Goal: Task Accomplishment & Management: Manage account settings

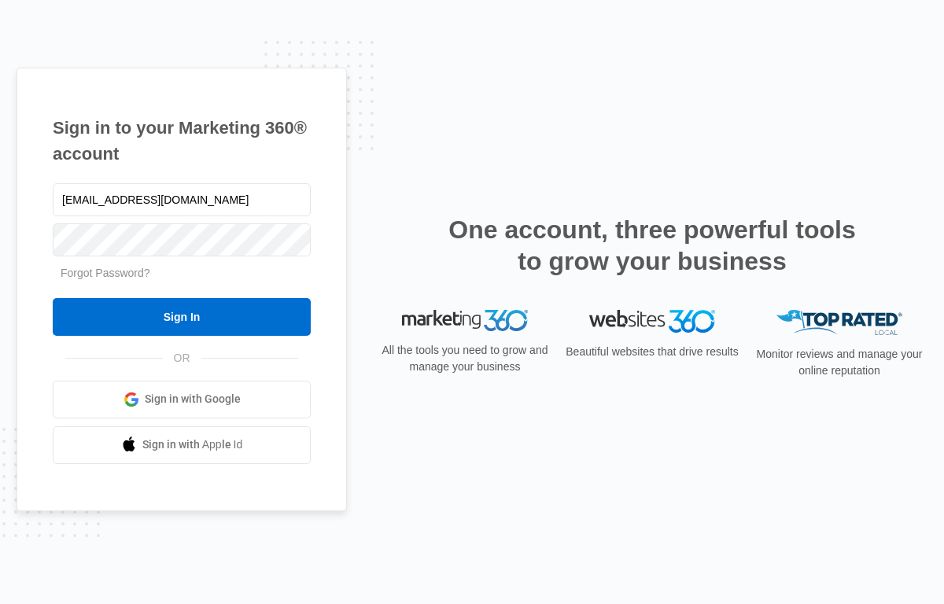
type input "[EMAIL_ADDRESS][DOMAIN_NAME]"
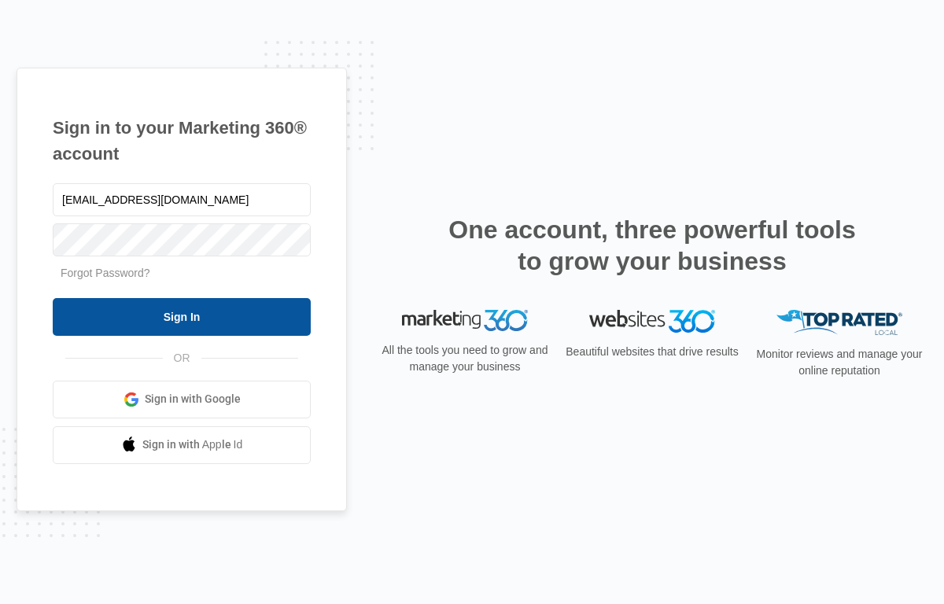
click at [150, 312] on input "Sign In" at bounding box center [182, 317] width 258 height 38
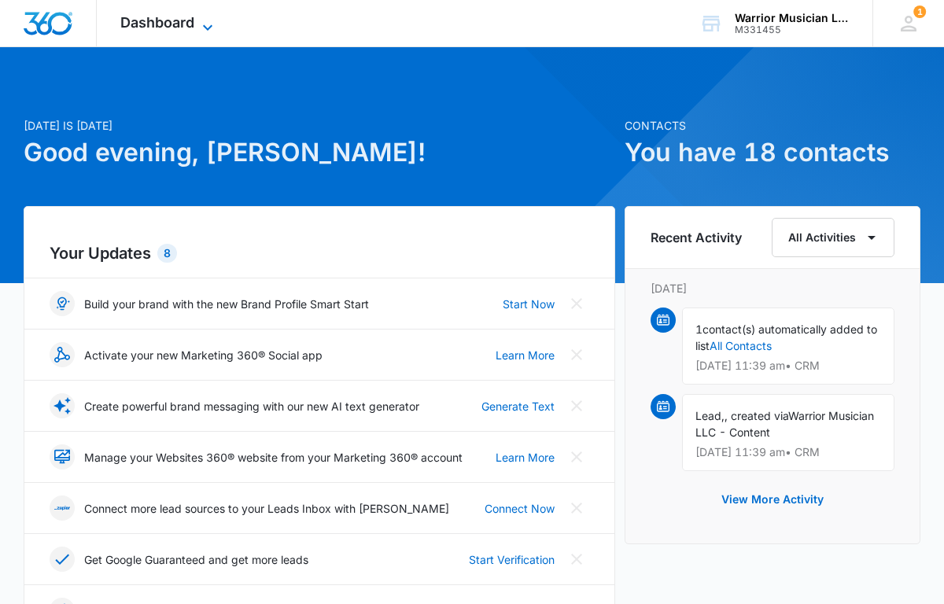
click at [152, 17] on span "Dashboard" at bounding box center [157, 22] width 74 height 17
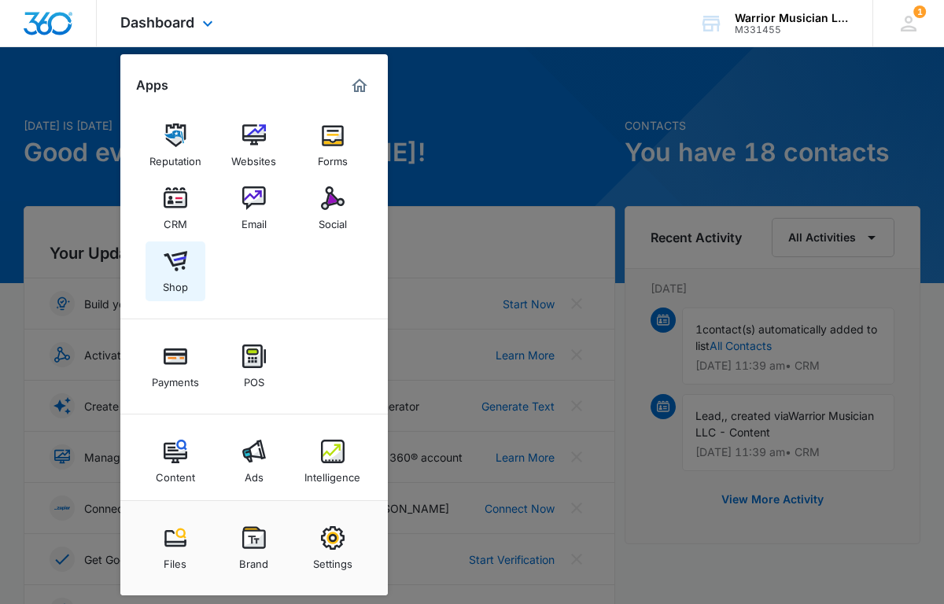
click at [178, 254] on img at bounding box center [176, 261] width 24 height 24
